Goal: Participate in discussion: Engage in conversation with other users on a specific topic

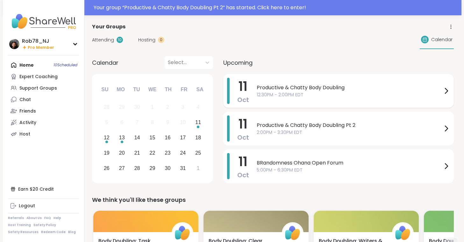
click at [282, 96] on span "12:30PM - 2:00PM EDT" at bounding box center [350, 94] width 186 height 7
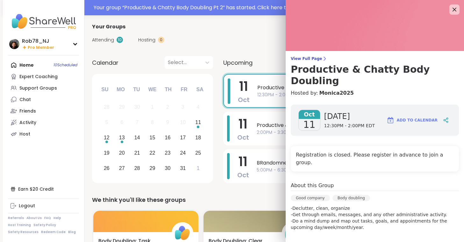
click at [269, 99] on div "Productive & Chatty Body Doubling 12:30PM - 2:00PM EDT" at bounding box center [353, 90] width 192 height 25
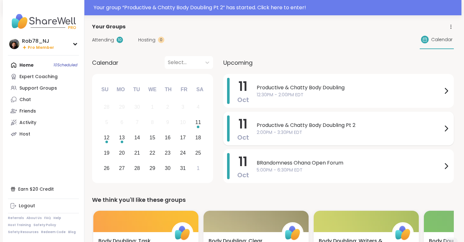
click at [275, 122] on span "Productive & Chatty Body Doubling Pt 2" at bounding box center [350, 125] width 186 height 8
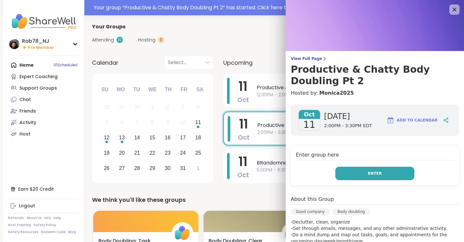
click at [371, 169] on button "Enter" at bounding box center [374, 173] width 79 height 13
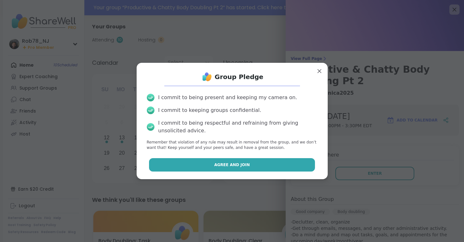
click at [212, 163] on button "Agree and Join" at bounding box center [232, 164] width 166 height 13
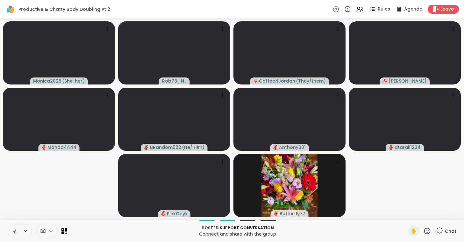
click at [17, 231] on icon at bounding box center [15, 231] width 6 height 6
click at [49, 231] on icon at bounding box center [50, 230] width 5 height 5
click at [51, 205] on div "ManyCam Virtual Webcam" at bounding box center [58, 208] width 68 height 8
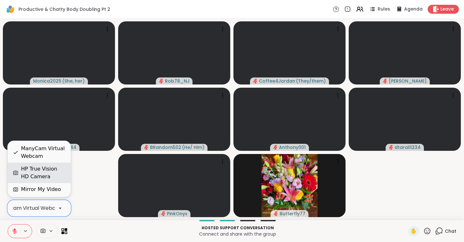
click at [52, 170] on div "HP True Vision HD Camera" at bounding box center [43, 172] width 45 height 15
